Goal: Information Seeking & Learning: Learn about a topic

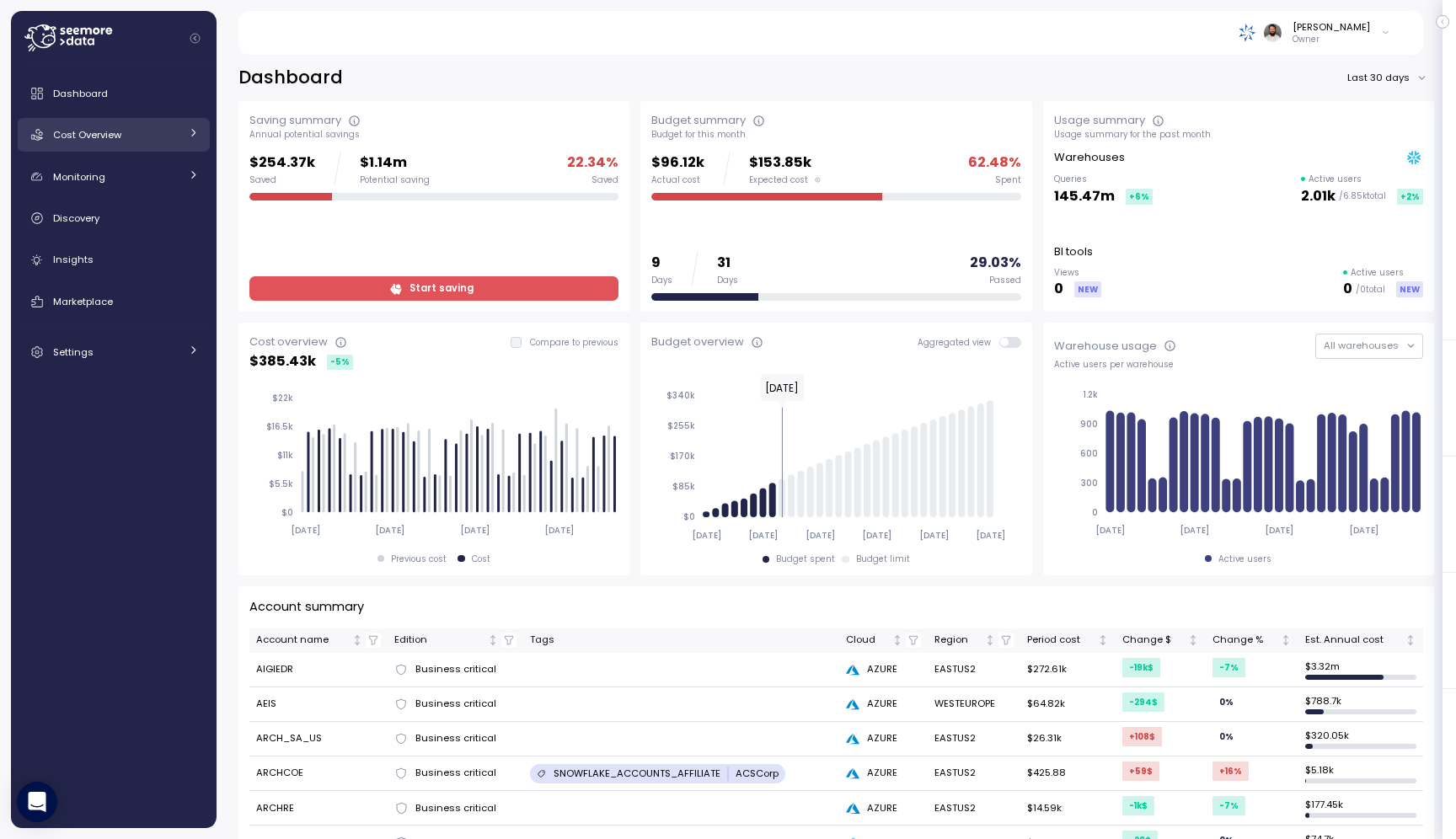
click at [102, 143] on div "Cost Overview" at bounding box center [116, 135] width 127 height 17
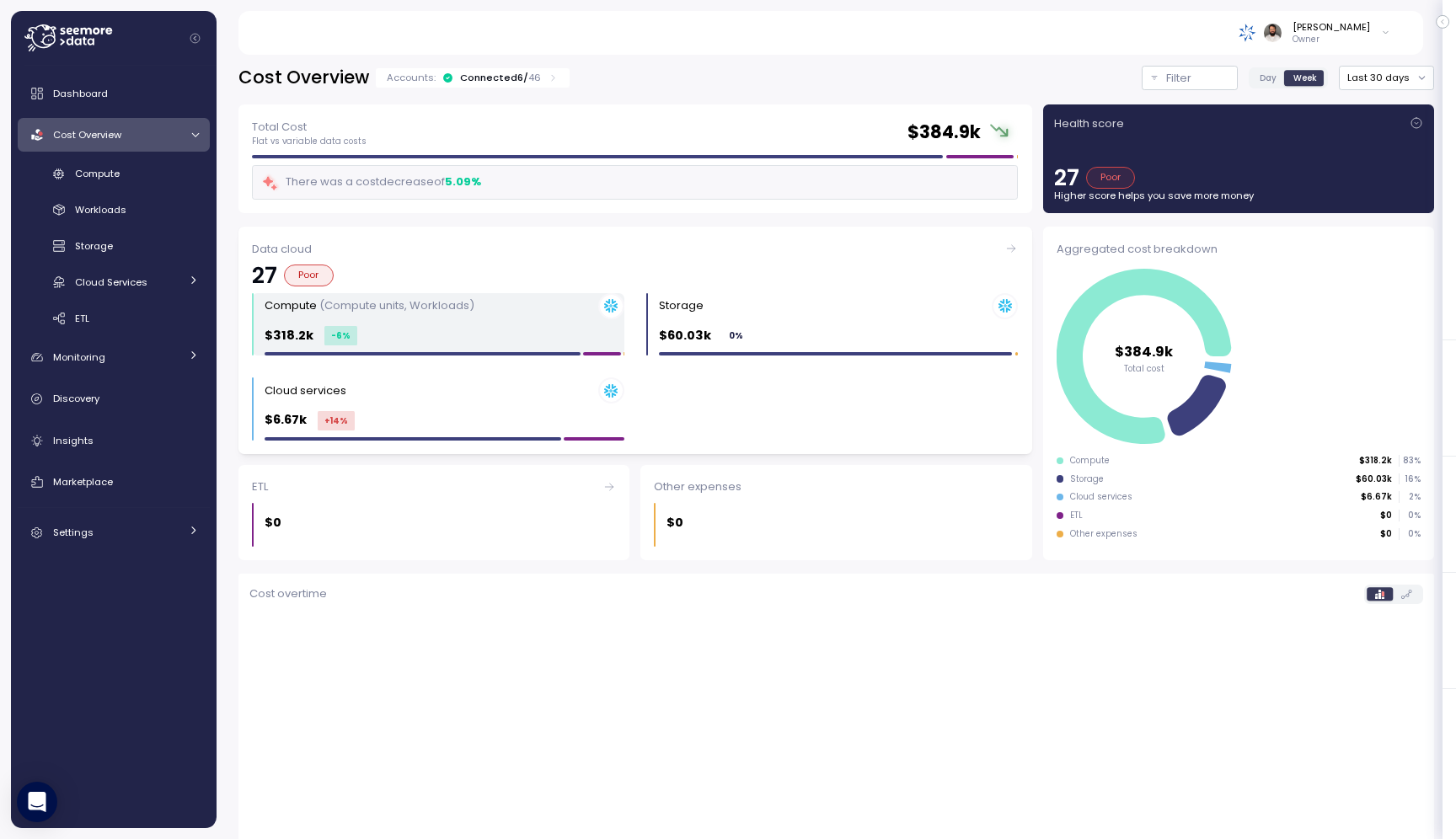
click at [490, 342] on div "$318.2k -6 %" at bounding box center [444, 336] width 359 height 19
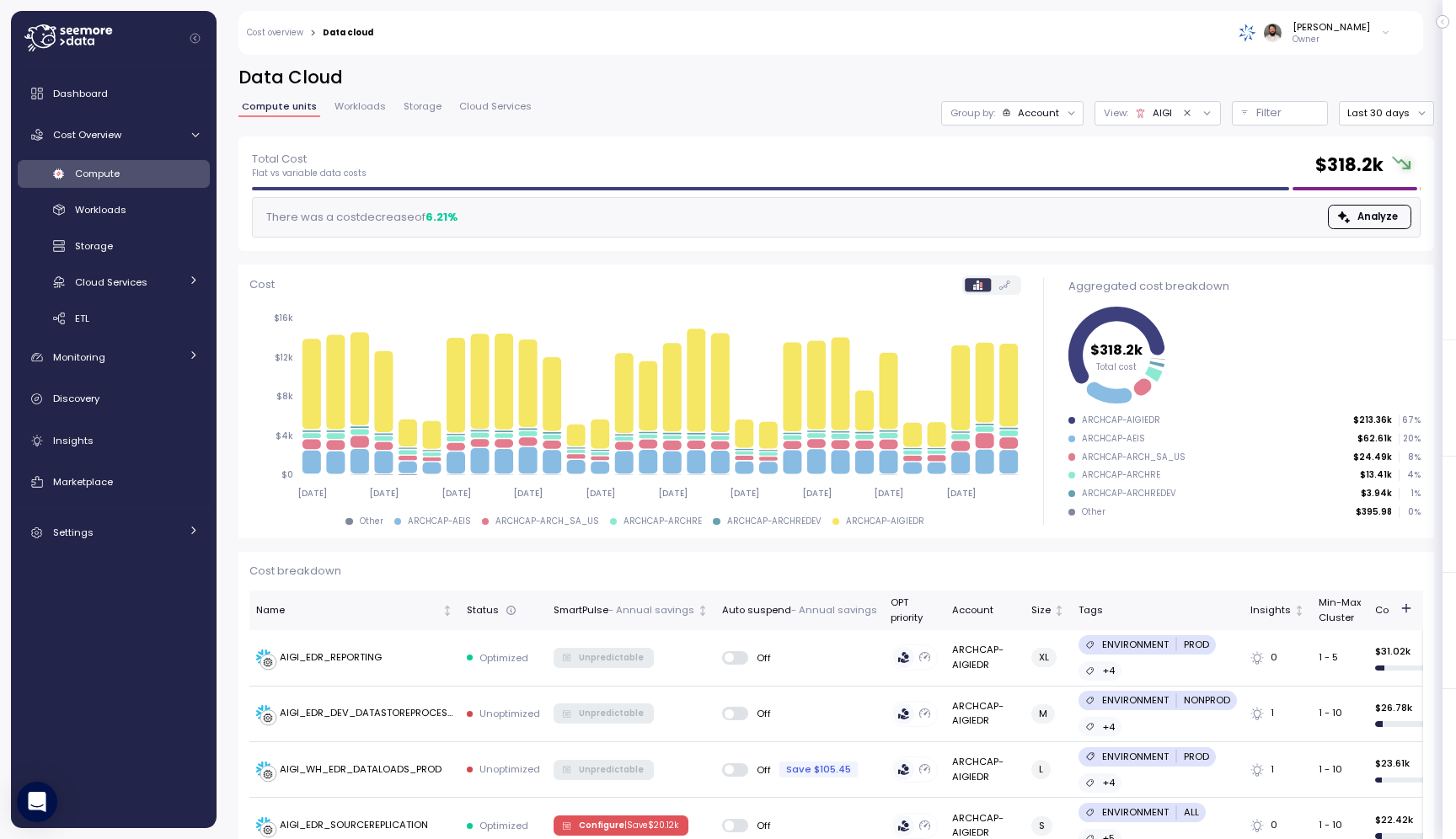
click at [1007, 400] on icon at bounding box center [1008, 385] width 18 height 82
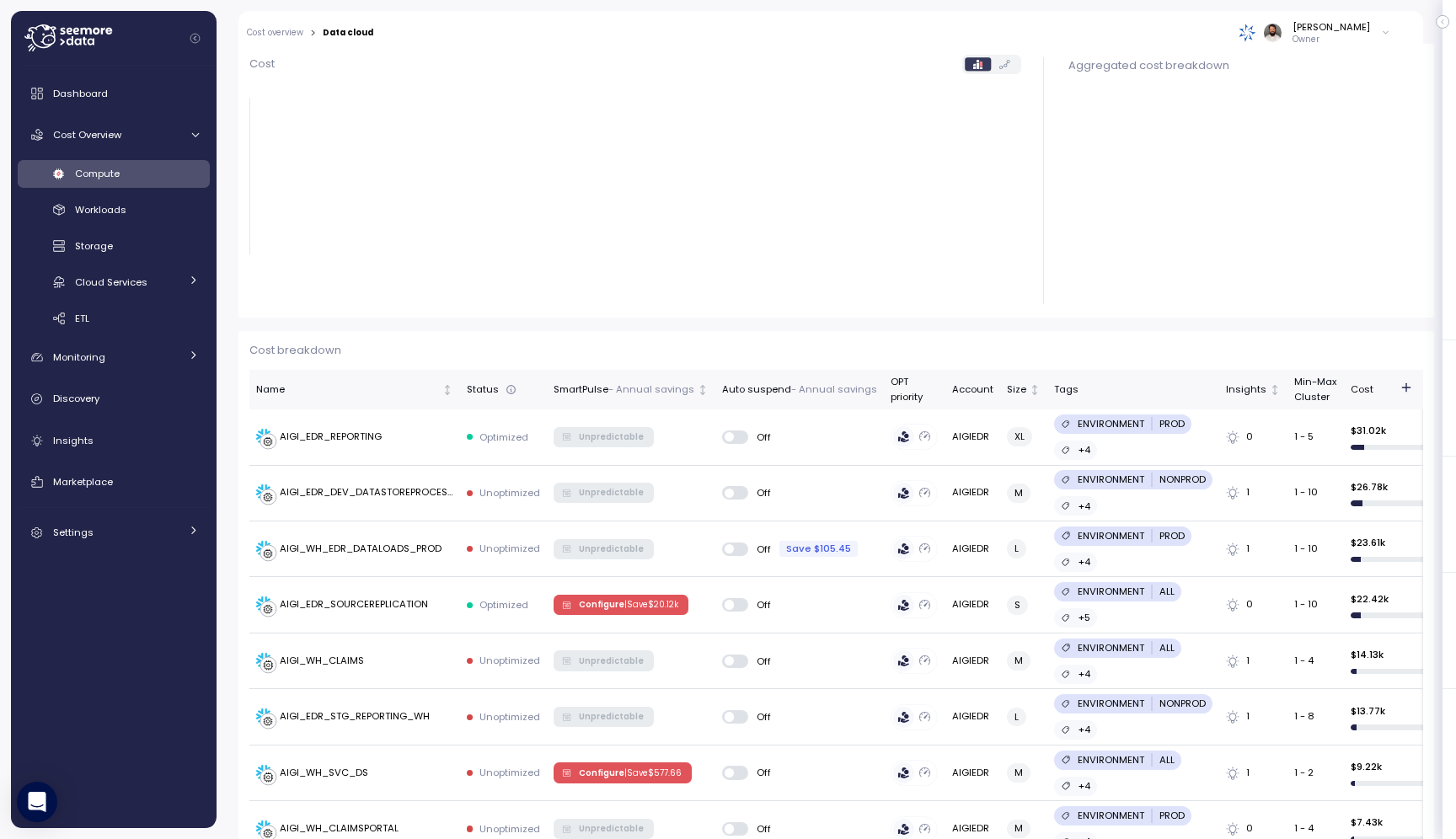
scroll to position [212, 0]
